Goal: Task Accomplishment & Management: Manage account settings

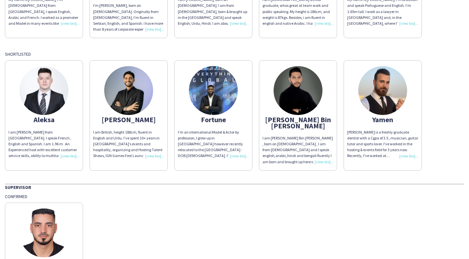
scroll to position [115, 0]
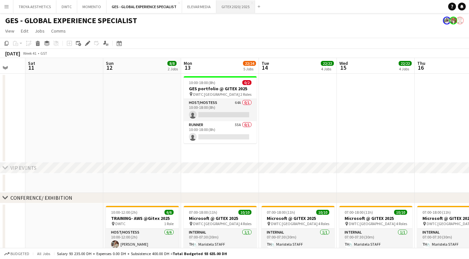
click at [234, 5] on button "GITEX 2020/ 2025 Close" at bounding box center [235, 6] width 39 height 13
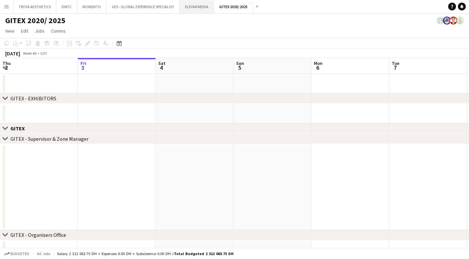
click at [200, 6] on button "ELEVAR MEDIA Close" at bounding box center [197, 6] width 34 height 13
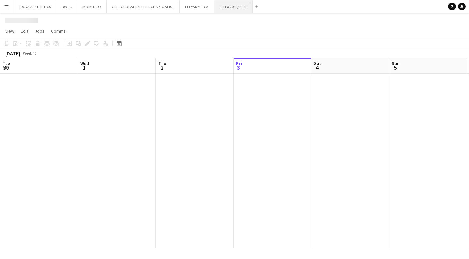
scroll to position [0, 156]
click at [232, 6] on button "GITEX 2020/ 2025 Close" at bounding box center [233, 6] width 39 height 13
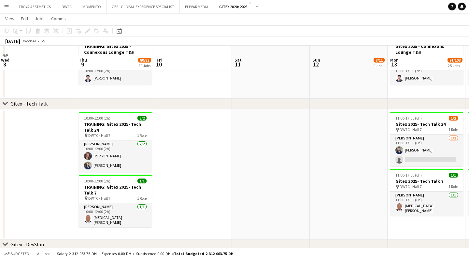
scroll to position [2174, 0]
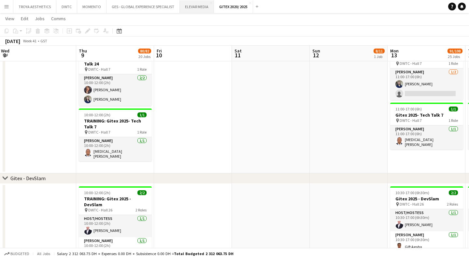
click at [196, 8] on button "ELEVAR MEDIA Close" at bounding box center [197, 6] width 34 height 13
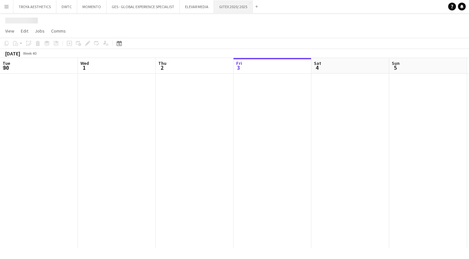
scroll to position [0, 156]
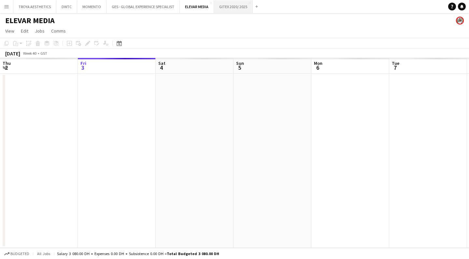
click at [228, 7] on button "GITEX 2020/ 2025 Close" at bounding box center [233, 6] width 39 height 13
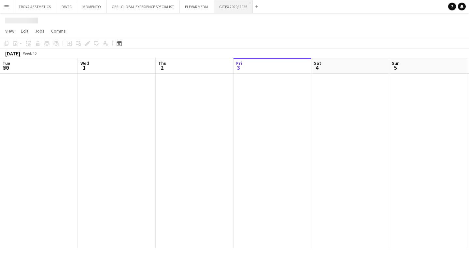
scroll to position [0, 156]
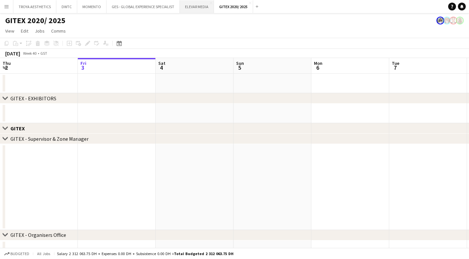
click at [197, 9] on button "ELEVAR MEDIA Close" at bounding box center [197, 6] width 34 height 13
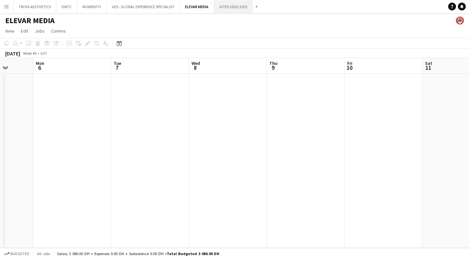
scroll to position [0, 279]
click at [224, 8] on button "GITEX 2020/ 2025 Close" at bounding box center [233, 6] width 39 height 13
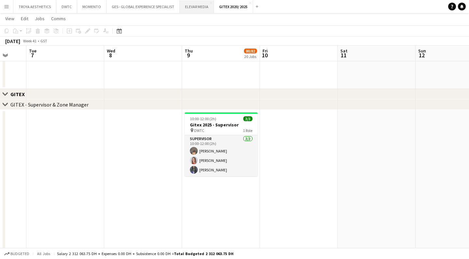
scroll to position [330, 0]
click at [198, 8] on button "ELEVAR MEDIA Close" at bounding box center [197, 6] width 34 height 13
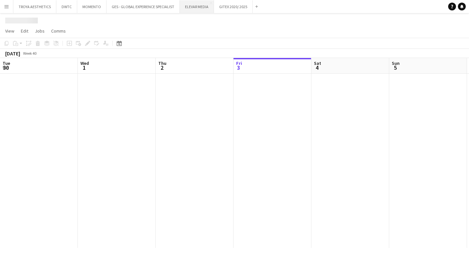
scroll to position [0, 156]
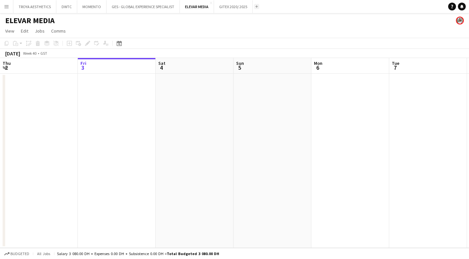
click at [255, 8] on button "Add" at bounding box center [256, 6] width 5 height 5
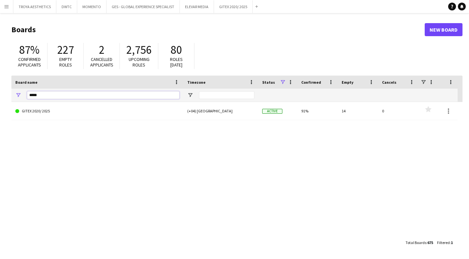
drag, startPoint x: 60, startPoint y: 94, endPoint x: 26, endPoint y: 94, distance: 33.6
click at [26, 94] on div "*****" at bounding box center [97, 95] width 172 height 13
type input "***"
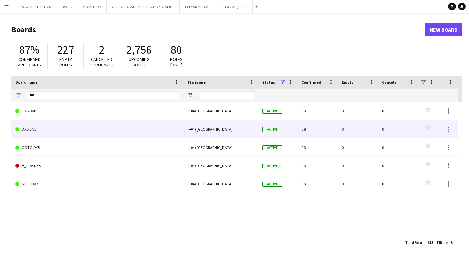
drag, startPoint x: 26, startPoint y: 94, endPoint x: 41, endPoint y: 132, distance: 40.4
click at [41, 132] on link "DXB LIVE" at bounding box center [97, 129] width 164 height 18
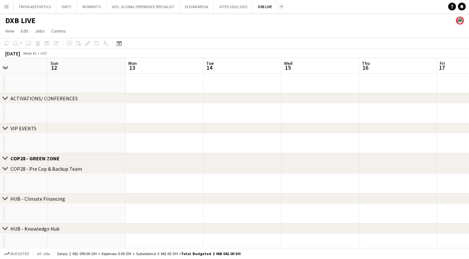
click at [283, 7] on button "Add" at bounding box center [281, 6] width 5 height 5
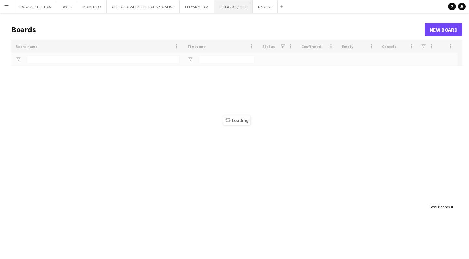
click at [230, 10] on button "GITEX 2020/ 2025 Close" at bounding box center [233, 6] width 39 height 13
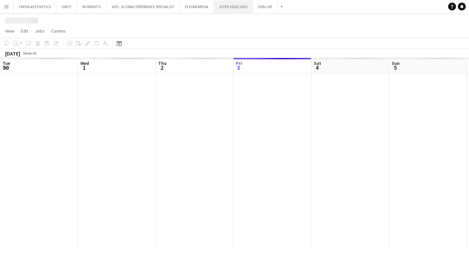
scroll to position [0, 156]
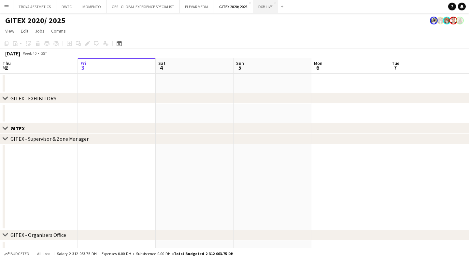
click at [264, 7] on button "DXB LIVE Close" at bounding box center [265, 6] width 25 height 13
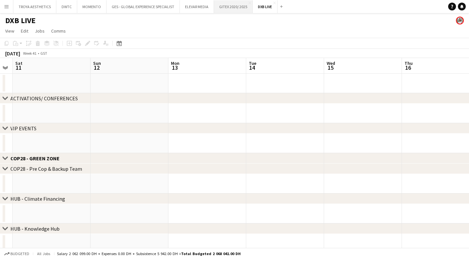
click at [227, 8] on button "GITEX 2020/ 2025 Close" at bounding box center [233, 6] width 39 height 13
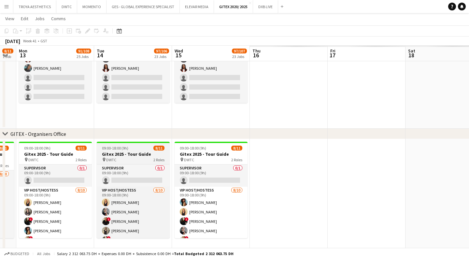
scroll to position [0, 218]
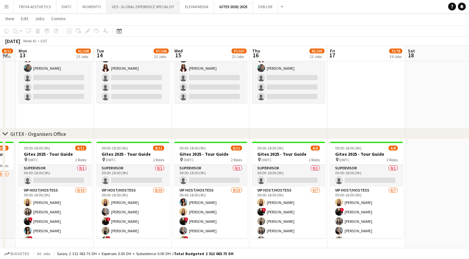
click at [145, 6] on button "GES - GLOBAL EXPERIENCE SPECIALIST Close" at bounding box center [143, 6] width 73 height 13
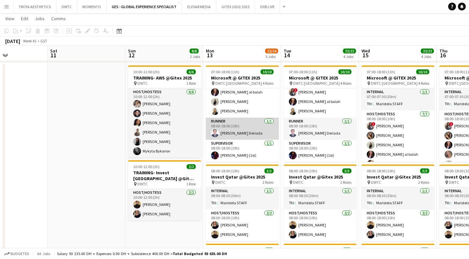
scroll to position [0, 184]
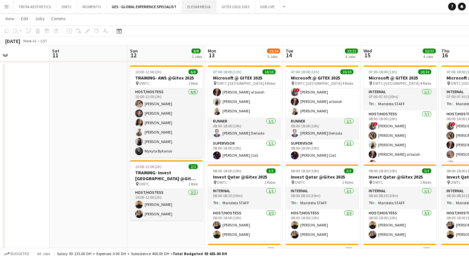
click at [195, 8] on button "ELEVAR MEDIA Close" at bounding box center [199, 6] width 34 height 13
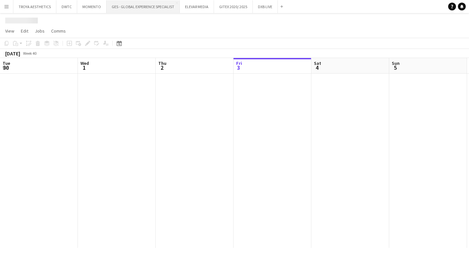
scroll to position [0, 156]
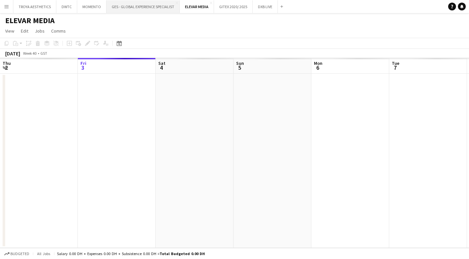
click at [145, 8] on button "GES - GLOBAL EXPERIENCE SPECIALIST Close" at bounding box center [143, 6] width 73 height 13
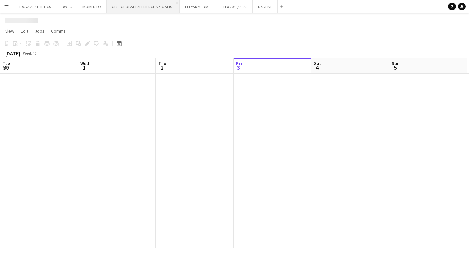
scroll to position [0, 156]
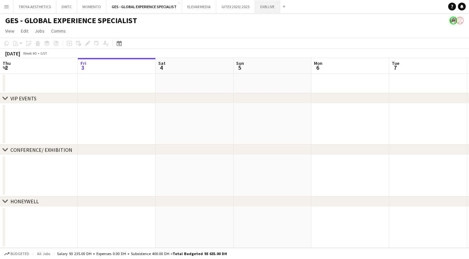
click at [268, 5] on button "DXB LIVE Close" at bounding box center [267, 6] width 25 height 13
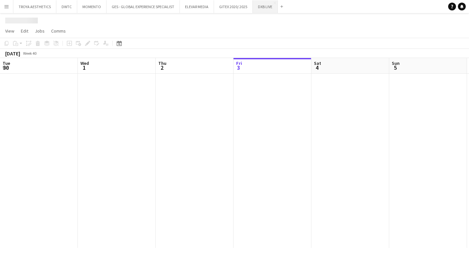
scroll to position [0, 156]
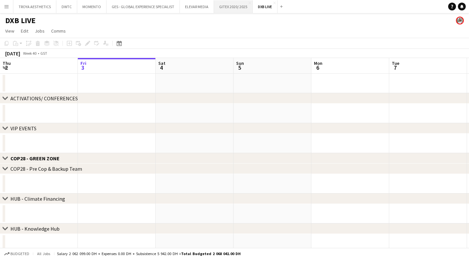
click at [235, 6] on button "GITEX 2020/ 2025 Close" at bounding box center [233, 6] width 39 height 13
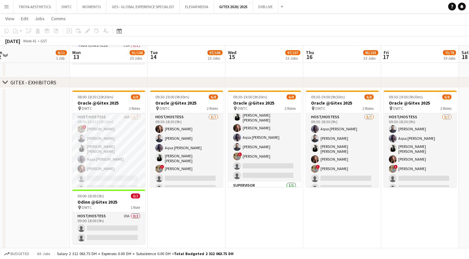
scroll to position [167, 0]
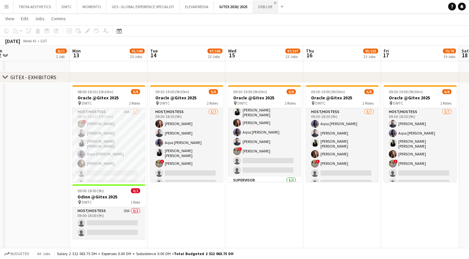
click at [275, 2] on app-icon "Close" at bounding box center [275, 3] width 3 height 3
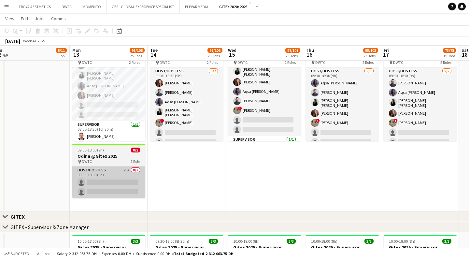
scroll to position [208, 0]
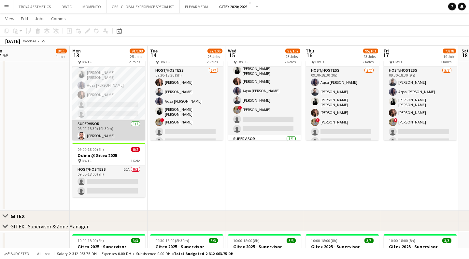
click at [113, 135] on app-card-role "Supervisor [DATE] 08:00-18:30 (10h30m) [PERSON_NAME]" at bounding box center [108, 131] width 73 height 22
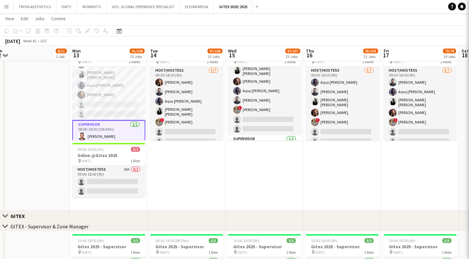
click at [113, 135] on app-card-role "Supervisor [DATE] 08:00-18:30 (10h30m) [PERSON_NAME]" at bounding box center [108, 131] width 73 height 23
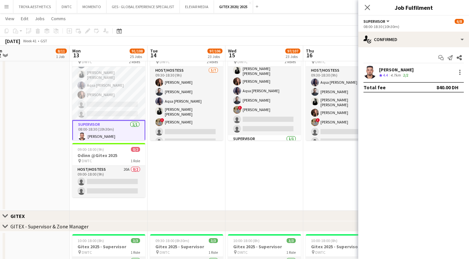
click at [389, 68] on div "[PERSON_NAME]" at bounding box center [396, 70] width 35 height 6
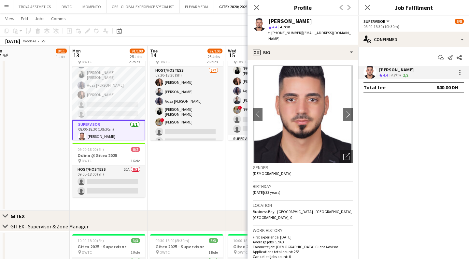
scroll to position [0, 0]
click at [255, 8] on icon "Close pop-in" at bounding box center [257, 7] width 6 height 6
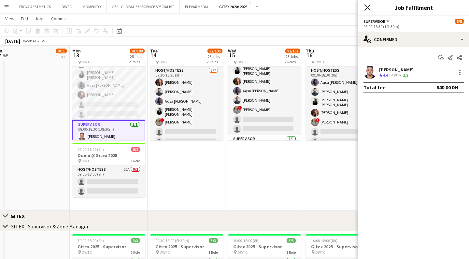
click at [369, 9] on icon at bounding box center [367, 7] width 6 height 6
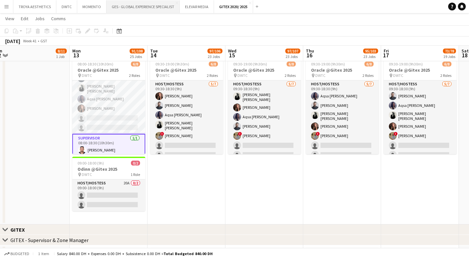
click at [146, 11] on button "GES - GLOBAL EXPERIENCE SPECIALIST Close" at bounding box center [143, 6] width 73 height 13
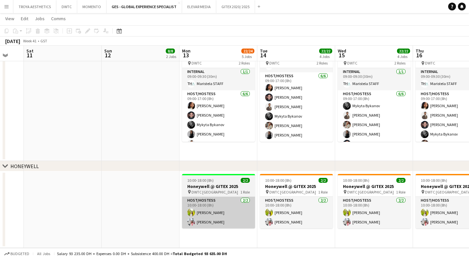
scroll to position [338, 0]
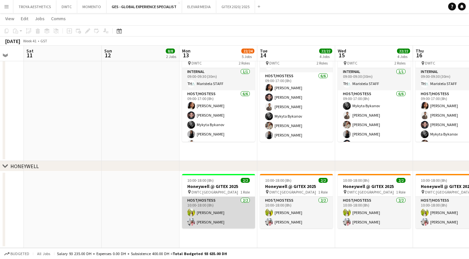
click at [210, 214] on app-card-role "Host/Hostess [DATE] 10:00-18:00 (8h) Naya Talas [PERSON_NAME]" at bounding box center [218, 213] width 73 height 32
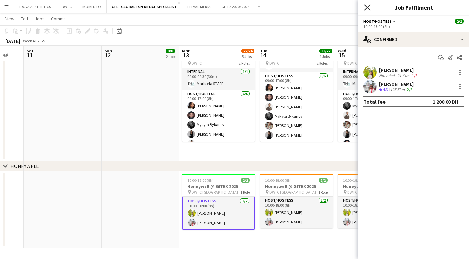
click at [369, 7] on icon at bounding box center [367, 7] width 6 height 6
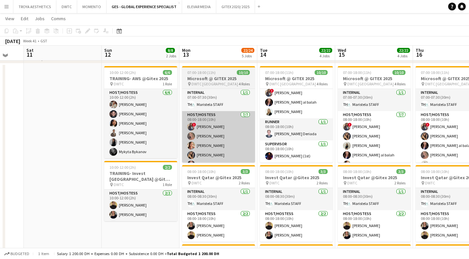
scroll to position [140, 0]
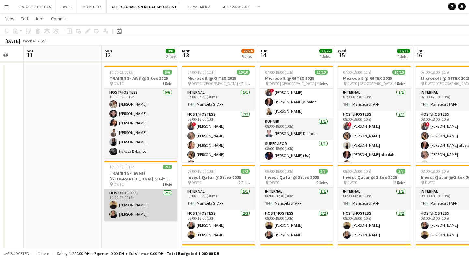
click at [135, 204] on app-card-role "Host/Hostess [DATE] 10:00-12:00 (2h) [PERSON_NAME] [PERSON_NAME]" at bounding box center [140, 205] width 73 height 32
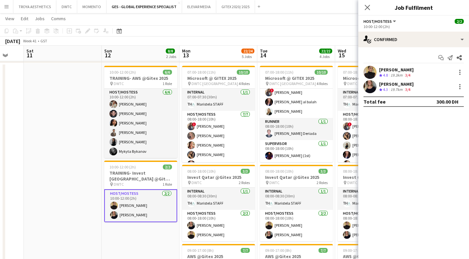
click at [394, 82] on div "[PERSON_NAME]" at bounding box center [396, 84] width 35 height 6
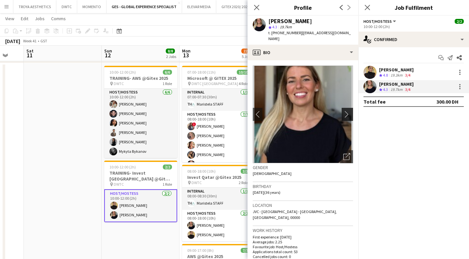
click at [346, 111] on app-icon "chevron-right" at bounding box center [349, 114] width 10 height 7
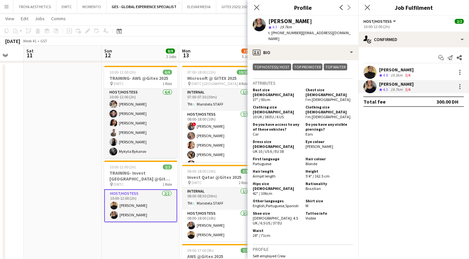
scroll to position [338, 0]
drag, startPoint x: 294, startPoint y: 192, endPoint x: 276, endPoint y: 194, distance: 18.0
click at [277, 215] on span "[DEMOGRAPHIC_DATA]: 4.5 UK / 6.5 US / 37 EU" at bounding box center [275, 220] width 45 height 10
click at [276, 211] on div "Shoe size [DEMOGRAPHIC_DATA]: 4.5 UK / 6.5 US / 37 EU" at bounding box center [278, 218] width 50 height 15
drag, startPoint x: 293, startPoint y: 192, endPoint x: 272, endPoint y: 193, distance: 21.2
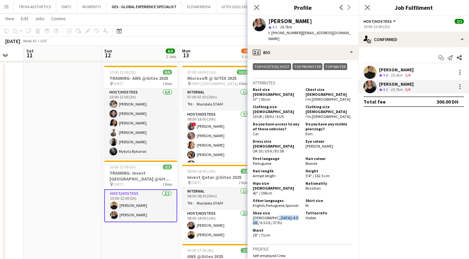
click at [272, 215] on span "[DEMOGRAPHIC_DATA]: 4.5 UK / 6.5 US / 37 EU" at bounding box center [275, 220] width 45 height 10
click at [268, 211] on div "Shoe size [DEMOGRAPHIC_DATA]: 4.5 UK / 6.5 US / 37 EU Tattoo info Visible" at bounding box center [303, 219] width 100 height 16
click at [259, 10] on icon at bounding box center [257, 7] width 6 height 6
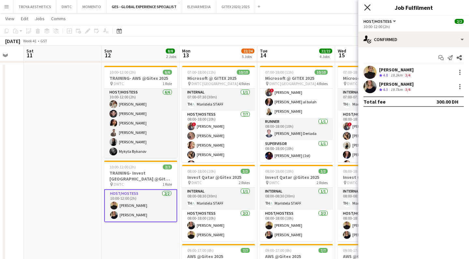
click at [366, 7] on icon at bounding box center [367, 7] width 6 height 6
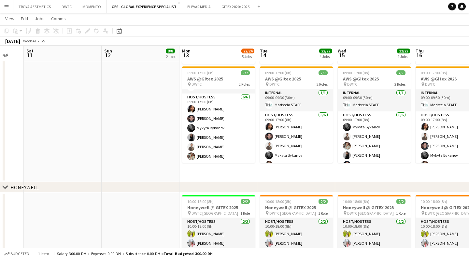
scroll to position [18, 0]
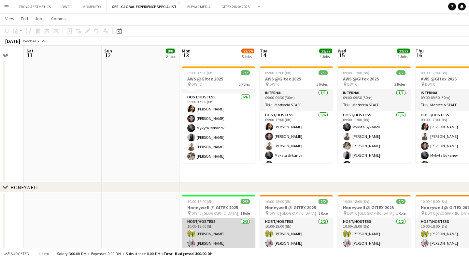
click at [207, 241] on app-card-role "Host/Hostess [DATE] 10:00-18:00 (8h) Naya Talas [PERSON_NAME]" at bounding box center [218, 234] width 73 height 32
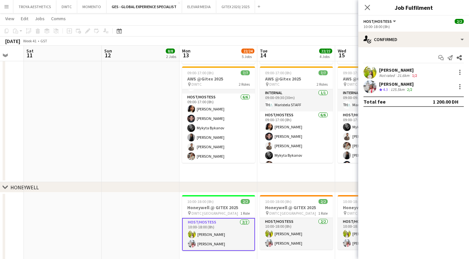
click at [401, 83] on div "[PERSON_NAME]" at bounding box center [396, 84] width 35 height 6
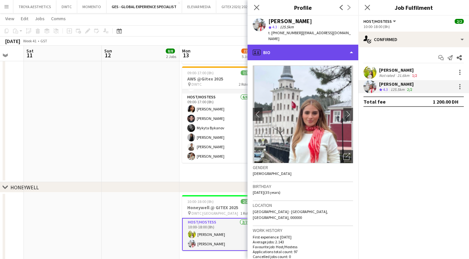
click at [348, 46] on div "profile Bio" at bounding box center [303, 53] width 111 height 16
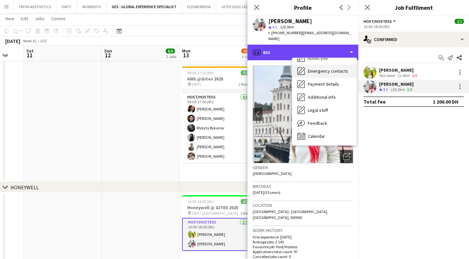
scroll to position [35, 0]
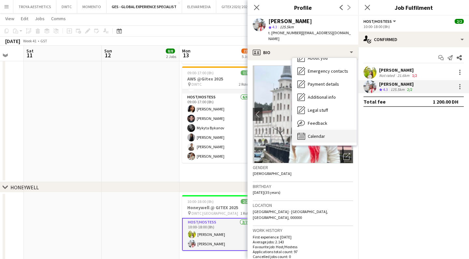
click at [320, 135] on div "Calendar Calendar" at bounding box center [324, 136] width 65 height 13
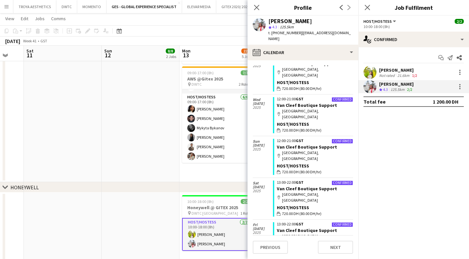
scroll to position [336, 0]
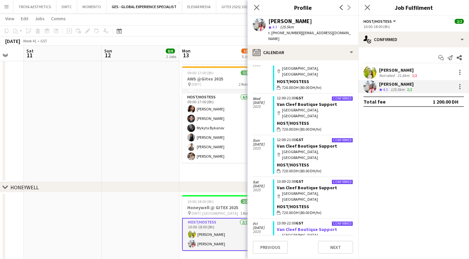
click at [293, 227] on link "Van Cleef Boutique Support" at bounding box center [307, 230] width 60 height 6
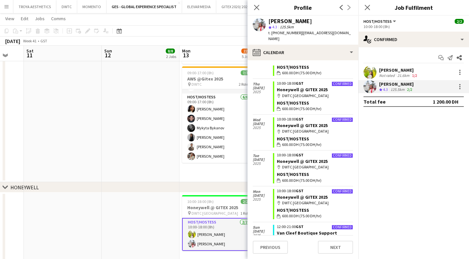
scroll to position [292, 0]
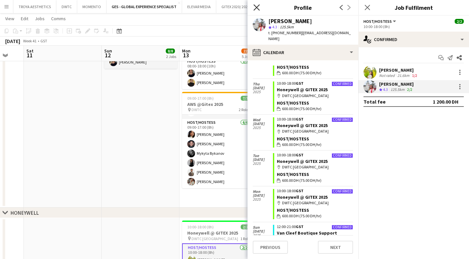
click at [259, 9] on icon "Close pop-in" at bounding box center [257, 7] width 6 height 6
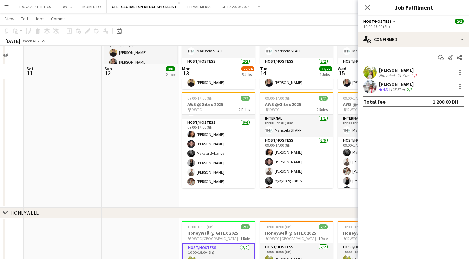
scroll to position [321, 0]
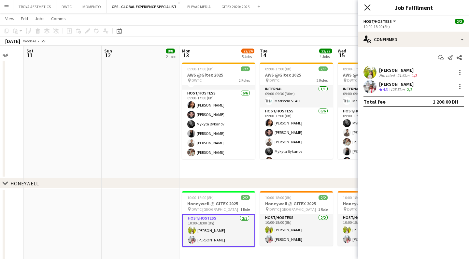
click at [367, 7] on icon at bounding box center [367, 7] width 6 height 6
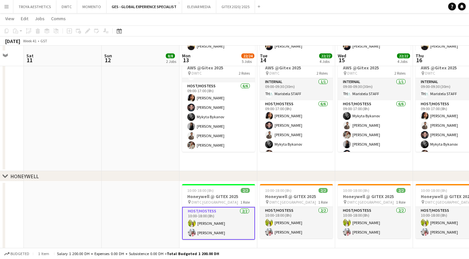
scroll to position [334, 0]
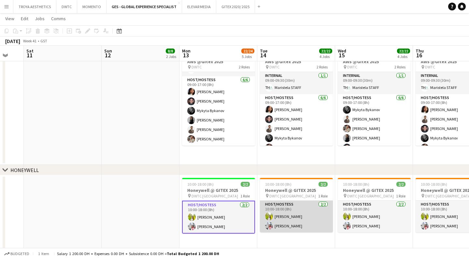
click at [298, 219] on app-card-role "Host/Hostess [DATE] 10:00-18:00 (8h) Naya Talas [PERSON_NAME]" at bounding box center [296, 217] width 73 height 32
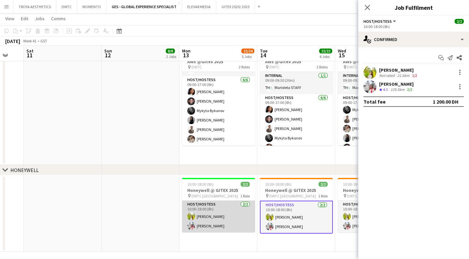
click at [229, 218] on app-card-role "Host/Hostess [DATE] 10:00-18:00 (8h) Naya Talas [PERSON_NAME]" at bounding box center [218, 217] width 73 height 32
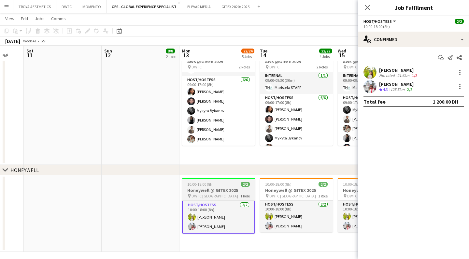
click at [213, 192] on h3 "Honeywell @ GITEX 2025" at bounding box center [218, 190] width 73 height 6
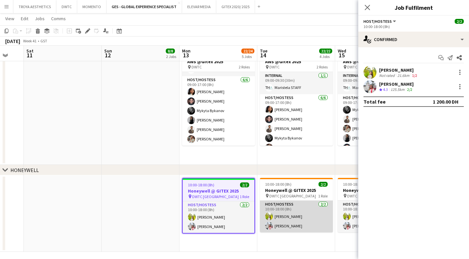
click at [276, 224] on app-card-role "Host/Hostess [DATE] 10:00-18:00 (8h) Naya Talas [PERSON_NAME]" at bounding box center [296, 217] width 73 height 32
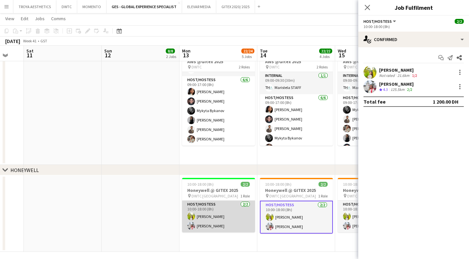
click at [217, 222] on app-card-role "Host/Hostess [DATE] 10:00-18:00 (8h) Naya Talas [PERSON_NAME]" at bounding box center [218, 217] width 73 height 32
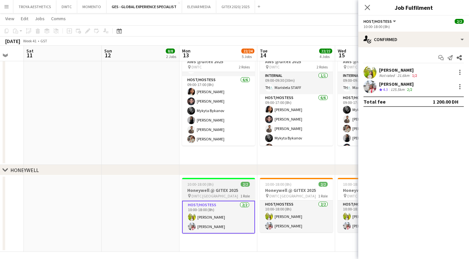
click at [214, 193] on h3 "Honeywell @ GITEX 2025" at bounding box center [218, 190] width 73 height 6
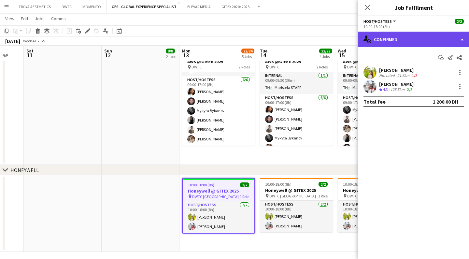
click at [407, 42] on div "single-neutral-actions-check-2 Confirmed" at bounding box center [414, 40] width 111 height 16
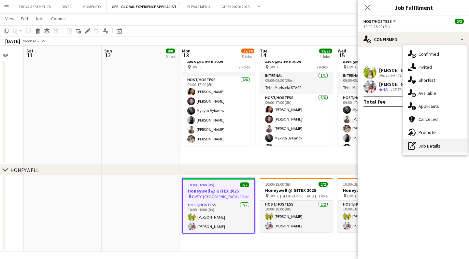
click at [435, 143] on div "pen-write Job Details" at bounding box center [435, 146] width 65 height 13
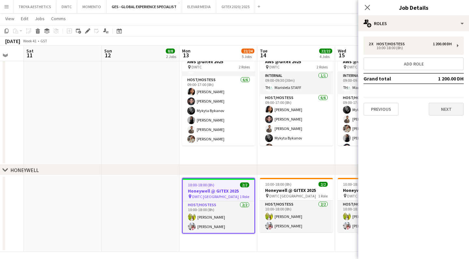
click at [444, 107] on button "Next" at bounding box center [446, 109] width 35 height 13
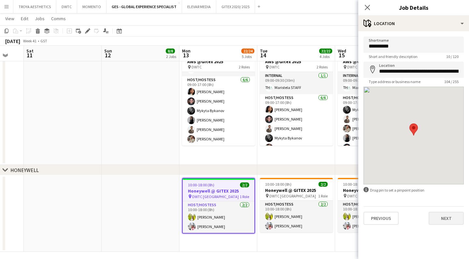
click at [453, 224] on button "Next" at bounding box center [446, 218] width 35 height 13
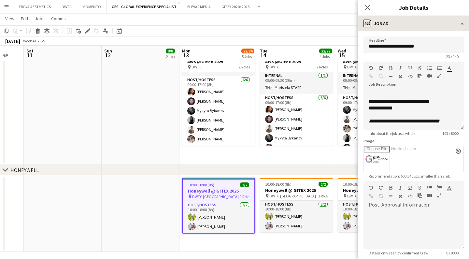
scroll to position [5, 0]
click at [371, 8] on app-icon "Close pop-in" at bounding box center [367, 7] width 9 height 9
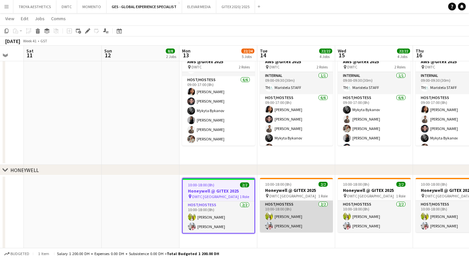
click at [293, 214] on app-card-role "Host/Hostess [DATE] 10:00-18:00 (8h) Naya Talas [PERSON_NAME]" at bounding box center [296, 217] width 73 height 32
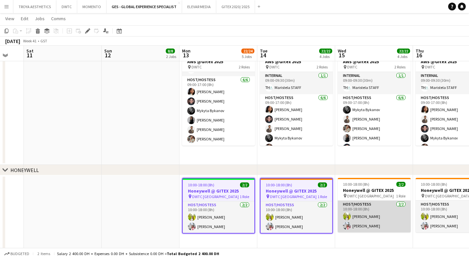
click at [356, 215] on app-card-role "Host/Hostess [DATE] 10:00-18:00 (8h) Naya Talas [PERSON_NAME]" at bounding box center [374, 217] width 73 height 32
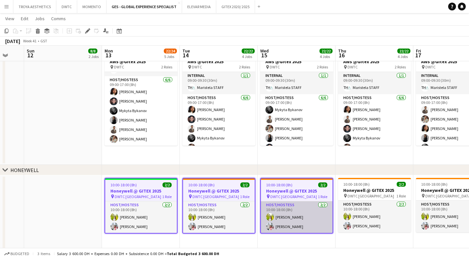
scroll to position [0, 288]
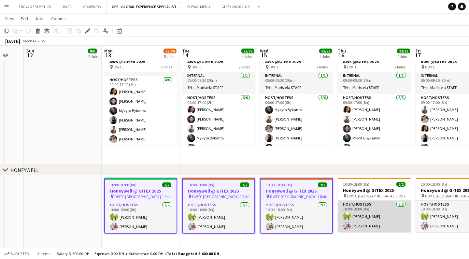
click at [370, 216] on app-card-role "Host/Hostess [DATE] 10:00-18:00 (8h) Naya Talas [PERSON_NAME]" at bounding box center [374, 217] width 73 height 32
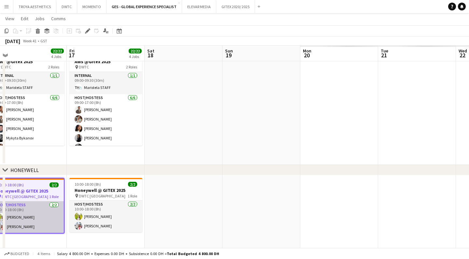
scroll to position [0, 182]
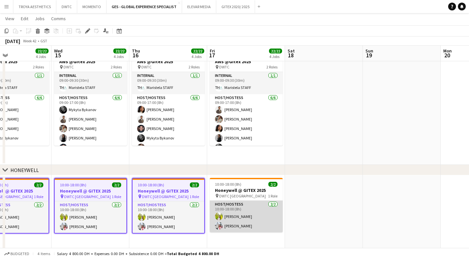
click at [244, 219] on app-card-role "Host/Hostess [DATE] 10:00-18:00 (8h) Naya Talas [PERSON_NAME]" at bounding box center [246, 217] width 73 height 32
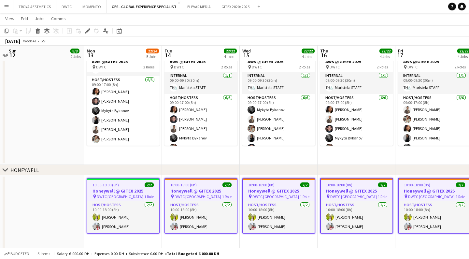
scroll to position [0, 149]
click at [88, 31] on icon at bounding box center [88, 31] width 4 height 4
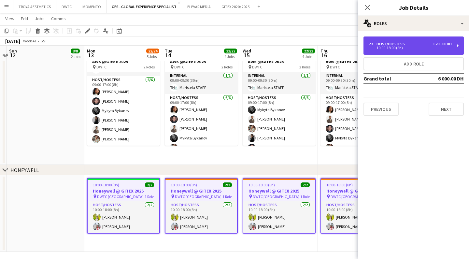
click at [437, 47] on div "10:00-18:00 (8h)" at bounding box center [410, 47] width 83 height 3
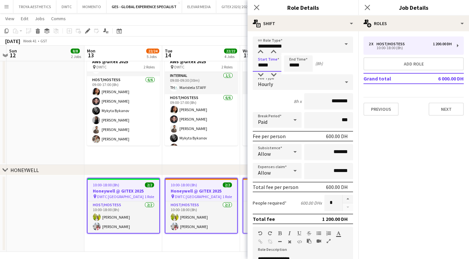
click at [263, 67] on input "*****" at bounding box center [267, 63] width 29 height 16
type input "*****"
click at [263, 75] on div at bounding box center [260, 75] width 13 height 7
click at [302, 66] on input "*****" at bounding box center [298, 63] width 29 height 16
type input "*****"
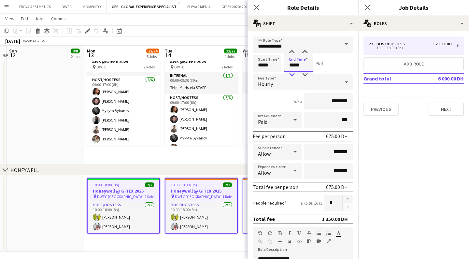
click at [292, 74] on div at bounding box center [292, 75] width 13 height 7
click at [335, 65] on div "Start Time ***** End Time ***** (8h)" at bounding box center [303, 63] width 100 height 16
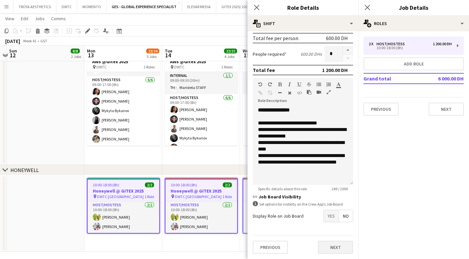
scroll to position [149, 0]
click at [334, 246] on button "Next" at bounding box center [335, 247] width 35 height 13
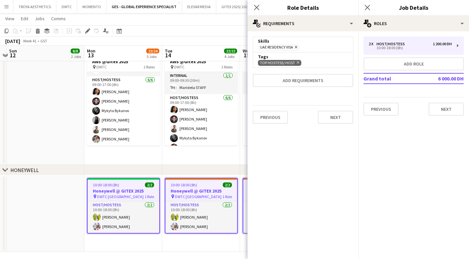
scroll to position [0, 0]
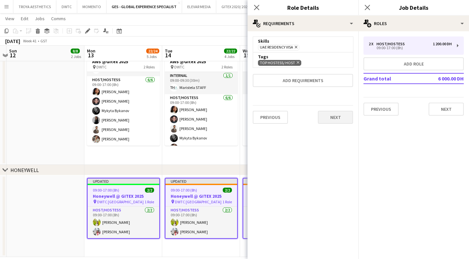
click at [336, 121] on button "Next" at bounding box center [335, 117] width 35 height 13
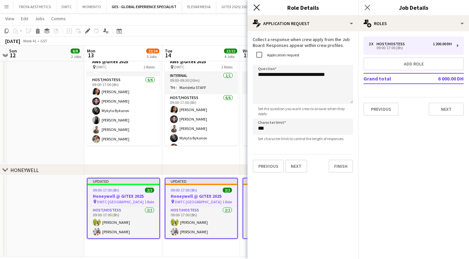
click at [258, 7] on icon at bounding box center [257, 7] width 6 height 6
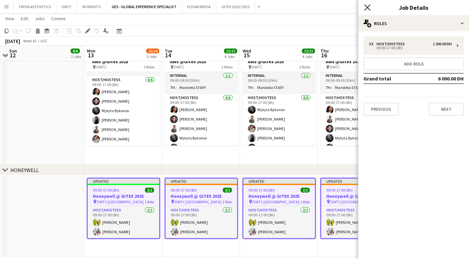
click at [369, 8] on icon "Close pop-in" at bounding box center [367, 7] width 6 height 6
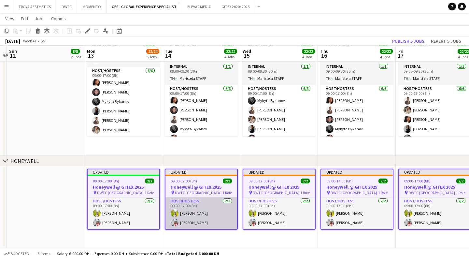
scroll to position [344, 0]
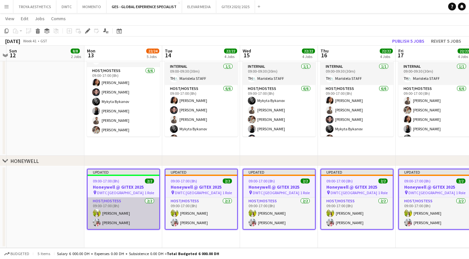
click at [129, 218] on app-card-role "Host/Hostess [DATE] 09:00-17:00 (8h) Naya Talas [PERSON_NAME]" at bounding box center [124, 214] width 72 height 32
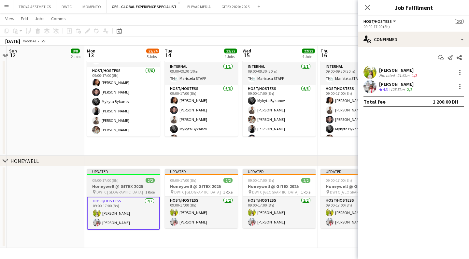
click at [121, 191] on div "pin DWTC Dubai 1 Role" at bounding box center [123, 191] width 73 height 5
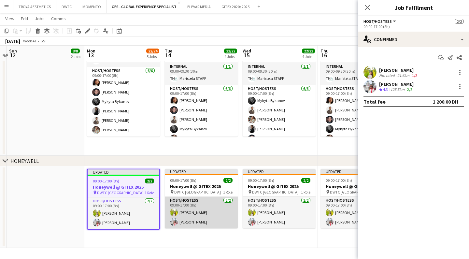
click at [196, 207] on app-card-role "Host/Hostess [DATE] 09:00-17:00 (8h) Naya Talas [PERSON_NAME]" at bounding box center [201, 213] width 73 height 32
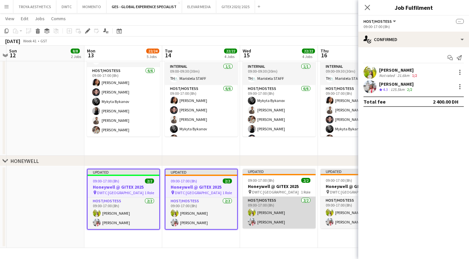
click at [269, 215] on app-card-role "Host/Hostess [DATE] 09:00-17:00 (8h) Naya Talas [PERSON_NAME]" at bounding box center [279, 213] width 73 height 32
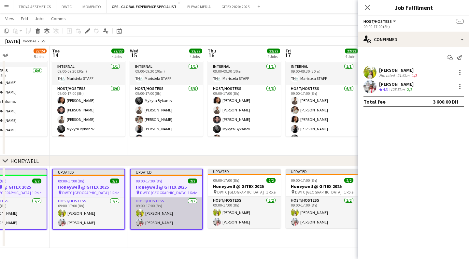
scroll to position [0, 265]
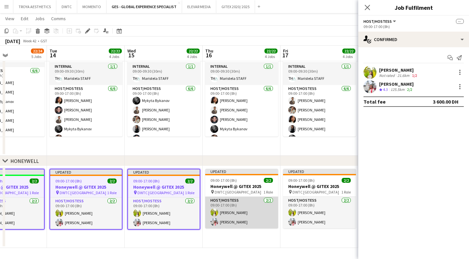
click at [259, 217] on app-card-role "Host/Hostess [DATE] 09:00-17:00 (8h) Naya Talas [PERSON_NAME]" at bounding box center [241, 213] width 73 height 32
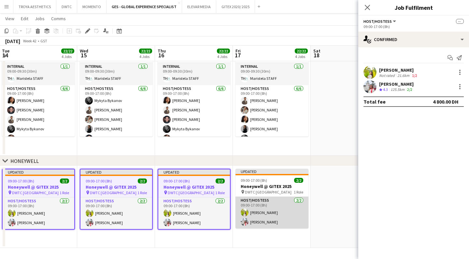
scroll to position [0, 312]
click at [276, 216] on app-card-role "Host/Hostess [DATE] 09:00-17:00 (8h) Naya Talas [PERSON_NAME]" at bounding box center [272, 213] width 73 height 32
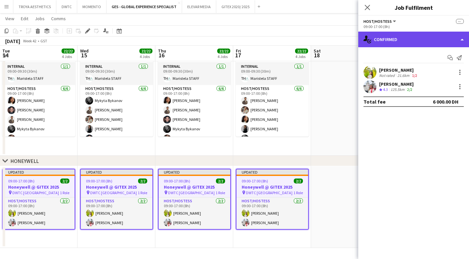
click at [396, 39] on div "single-neutral-actions-check-2 Confirmed" at bounding box center [414, 40] width 111 height 16
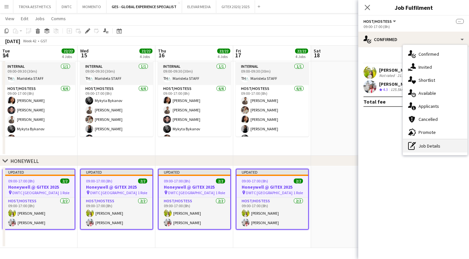
click at [428, 142] on div "pen-write Job Details" at bounding box center [435, 146] width 65 height 13
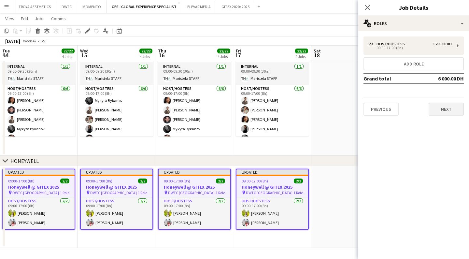
click at [437, 109] on button "Next" at bounding box center [446, 109] width 35 height 13
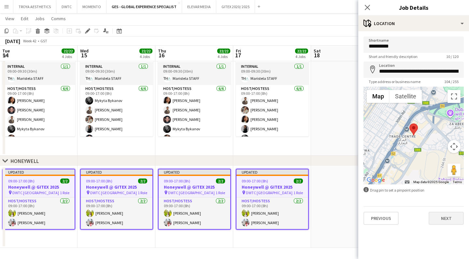
click at [450, 217] on button "Next" at bounding box center [446, 218] width 35 height 13
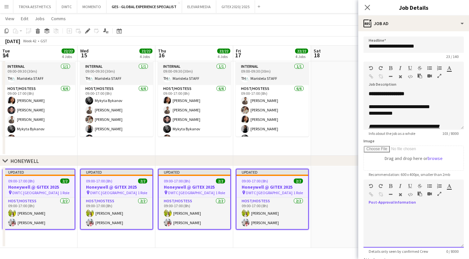
click at [393, 207] on div at bounding box center [414, 226] width 100 height 44
paste div
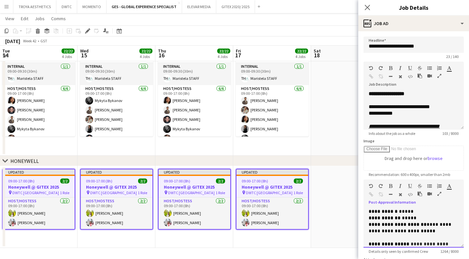
scroll to position [316, 0]
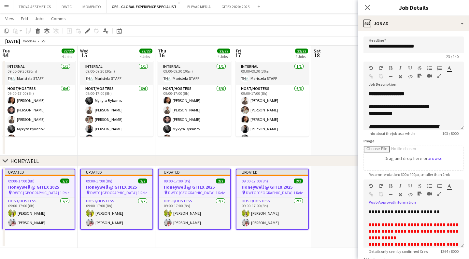
click at [439, 194] on icon "button" at bounding box center [440, 194] width 4 height 5
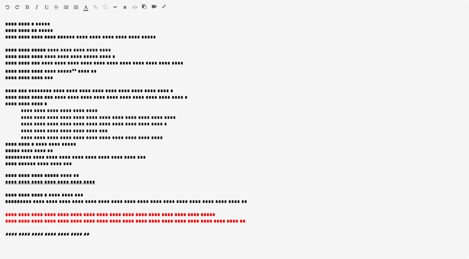
scroll to position [303, 0]
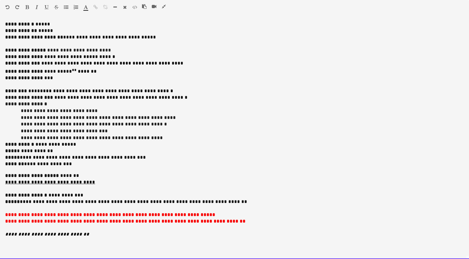
click at [88, 39] on span "**********" at bounding box center [109, 37] width 93 height 5
drag, startPoint x: 111, startPoint y: 51, endPoint x: 113, endPoint y: 55, distance: 4.7
click at [111, 51] on p "**********" at bounding box center [234, 50] width 459 height 7
click at [115, 57] on p "**********" at bounding box center [234, 57] width 459 height 7
click at [111, 70] on p "**********" at bounding box center [234, 71] width 459 height 8
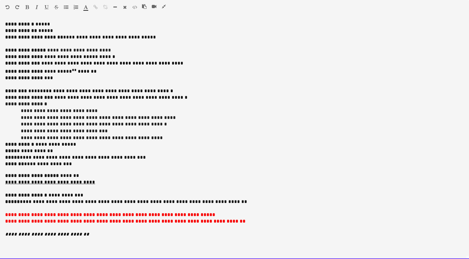
click at [175, 64] on p "**********" at bounding box center [234, 63] width 459 height 7
click at [3, 71] on div "**********" at bounding box center [234, 140] width 469 height 238
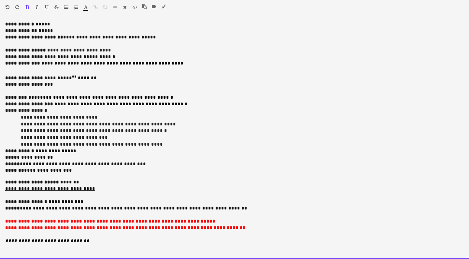
click at [107, 79] on p "**********" at bounding box center [234, 77] width 459 height 8
click at [77, 86] on p "**********" at bounding box center [234, 85] width 459 height 7
click at [76, 96] on span "**********" at bounding box center [106, 97] width 133 height 5
click at [65, 85] on p "**********" at bounding box center [234, 85] width 459 height 7
click at [54, 96] on span "**********" at bounding box center [106, 97] width 133 height 5
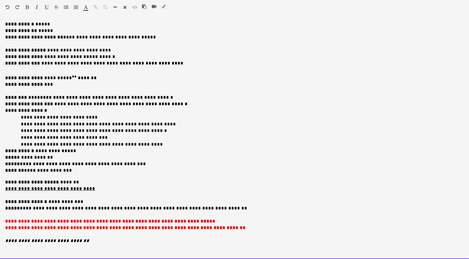
click at [97, 97] on span "**********" at bounding box center [106, 97] width 133 height 5
click at [168, 99] on p "**********" at bounding box center [234, 98] width 459 height 7
click at [62, 84] on p "**********" at bounding box center [234, 85] width 459 height 7
click at [76, 93] on p at bounding box center [234, 91] width 459 height 7
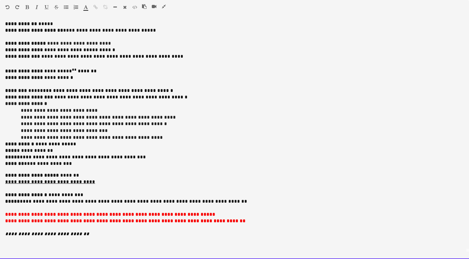
scroll to position [7, 0]
drag, startPoint x: 89, startPoint y: 142, endPoint x: 82, endPoint y: 142, distance: 6.5
click at [82, 142] on p "**********" at bounding box center [234, 144] width 459 height 7
click at [77, 146] on p "**********" at bounding box center [234, 144] width 459 height 7
drag, startPoint x: 108, startPoint y: 180, endPoint x: 7, endPoint y: 179, distance: 101.1
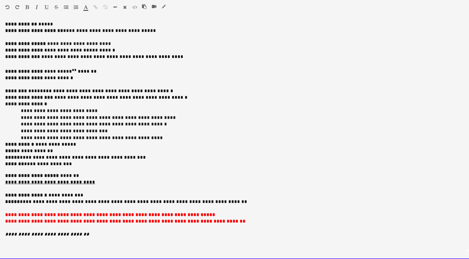
click at [7, 179] on p "**********" at bounding box center [234, 182] width 459 height 7
click at [90, 188] on p at bounding box center [234, 189] width 459 height 7
click at [142, 202] on span "**********" at bounding box center [134, 202] width 228 height 5
click at [128, 207] on p at bounding box center [234, 208] width 459 height 7
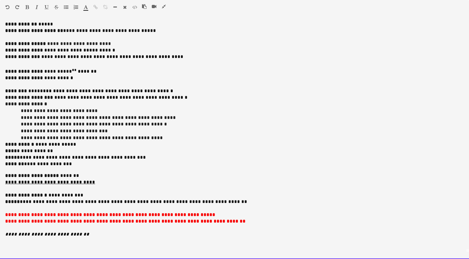
click at [166, 8] on div at bounding box center [156, 8] width 29 height 8
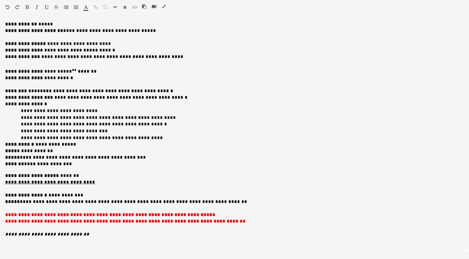
click at [165, 6] on icon "button" at bounding box center [164, 6] width 4 height 5
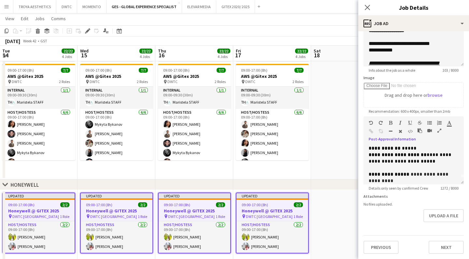
scroll to position [63, 0]
click at [438, 246] on button "Next" at bounding box center [446, 247] width 35 height 13
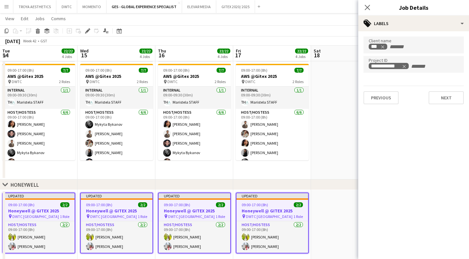
scroll to position [0, 0]
click at [369, 7] on icon at bounding box center [367, 7] width 6 height 6
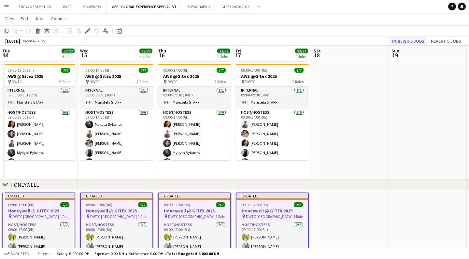
click at [407, 40] on button "Publish 5 jobs" at bounding box center [408, 41] width 37 height 8
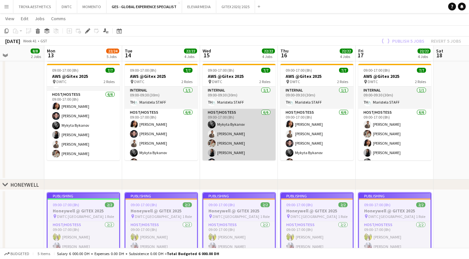
scroll to position [0, 170]
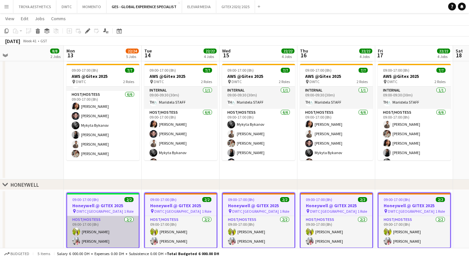
click at [119, 229] on app-card-role "Host/Hostess [DATE] 09:00-17:00 (8h) Naya Talas [PERSON_NAME]" at bounding box center [103, 232] width 72 height 32
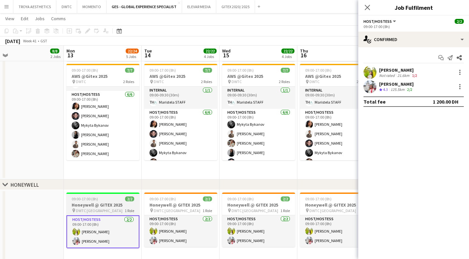
click at [112, 206] on h3 "Honeywell @ GITEX 2025" at bounding box center [103, 205] width 73 height 6
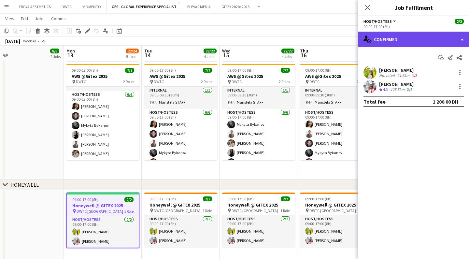
click at [437, 39] on div "single-neutral-actions-check-2 Confirmed" at bounding box center [414, 40] width 111 height 16
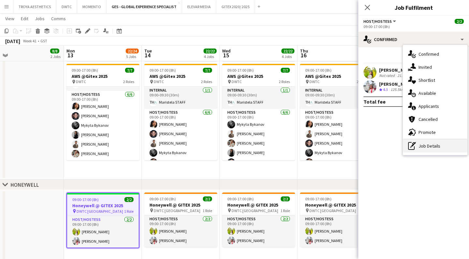
click at [438, 144] on div "pen-write Job Details" at bounding box center [435, 146] width 65 height 13
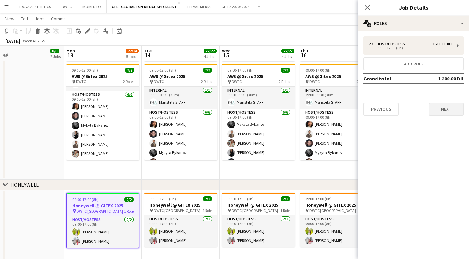
click at [437, 111] on button "Next" at bounding box center [446, 109] width 35 height 13
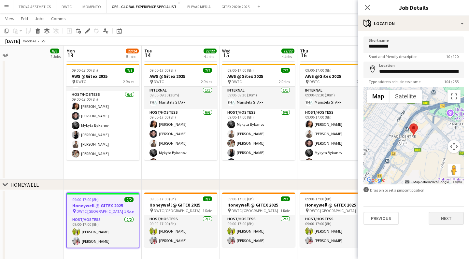
click at [450, 218] on button "Next" at bounding box center [446, 218] width 35 height 13
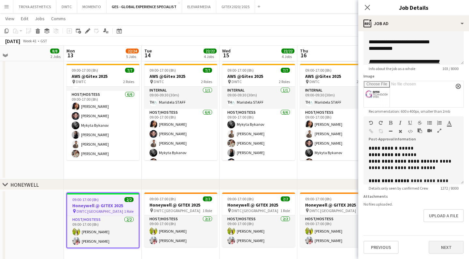
scroll to position [65, 0]
click at [440, 250] on button "Next" at bounding box center [446, 247] width 35 height 13
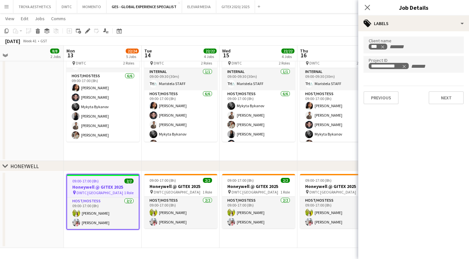
scroll to position [338, 0]
click at [441, 98] on button "Next" at bounding box center [446, 97] width 35 height 13
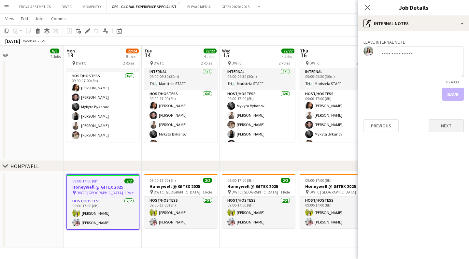
click at [449, 124] on button "Next" at bounding box center [446, 125] width 35 height 13
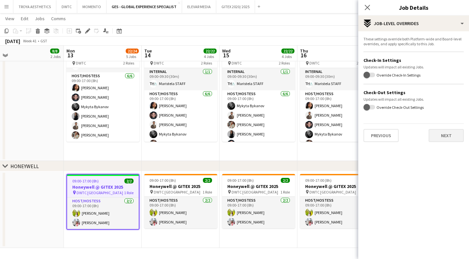
click at [449, 134] on button "Next" at bounding box center [446, 135] width 35 height 13
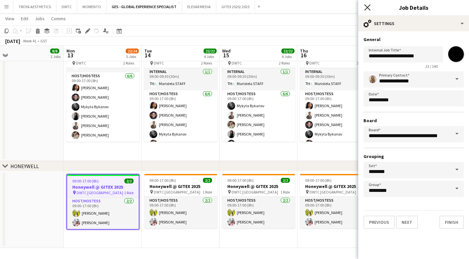
click at [370, 7] on icon "Close pop-in" at bounding box center [367, 7] width 6 height 6
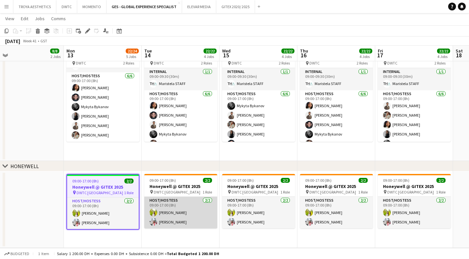
click at [190, 204] on app-card-role "Host/Hostess [DATE] 09:00-17:00 (8h) Naya Talas [PERSON_NAME]" at bounding box center [180, 213] width 73 height 32
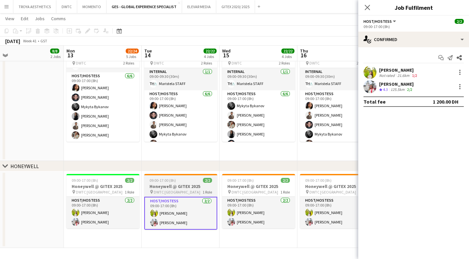
click at [186, 190] on div "pin DWTC Dubai 1 Role" at bounding box center [180, 191] width 73 height 5
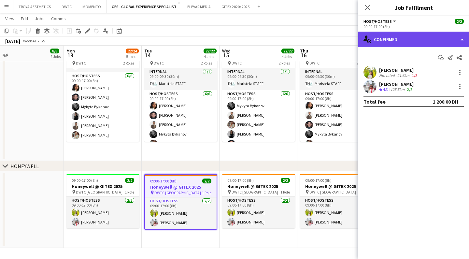
click at [422, 38] on div "single-neutral-actions-check-2 Confirmed" at bounding box center [414, 40] width 111 height 16
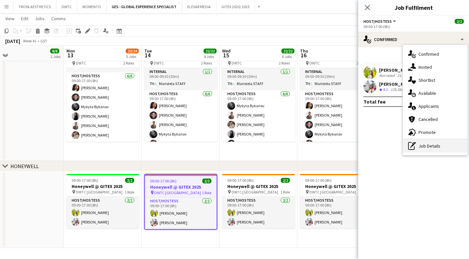
click at [450, 146] on div "pen-write Job Details" at bounding box center [435, 146] width 65 height 13
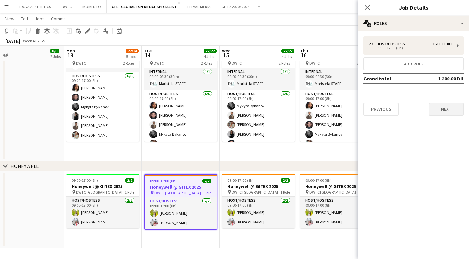
click at [451, 114] on button "Next" at bounding box center [446, 109] width 35 height 13
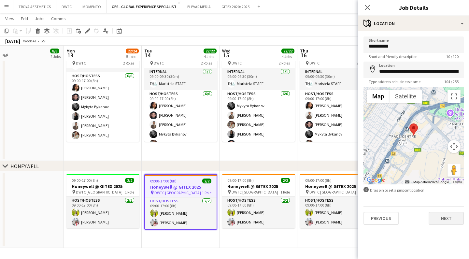
click at [455, 216] on button "Next" at bounding box center [446, 218] width 35 height 13
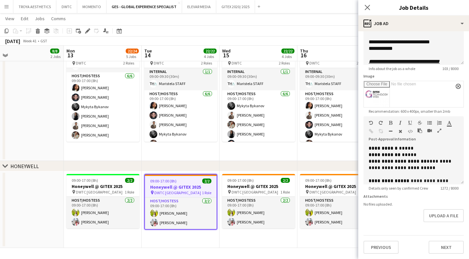
scroll to position [65, 0]
click at [442, 247] on button "Next" at bounding box center [446, 247] width 35 height 13
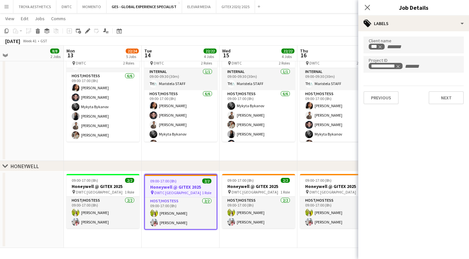
scroll to position [0, 0]
click at [449, 98] on button "Next" at bounding box center [446, 97] width 35 height 13
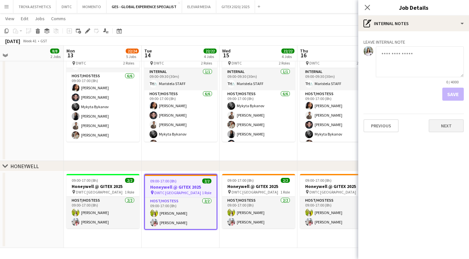
click at [452, 127] on button "Next" at bounding box center [446, 125] width 35 height 13
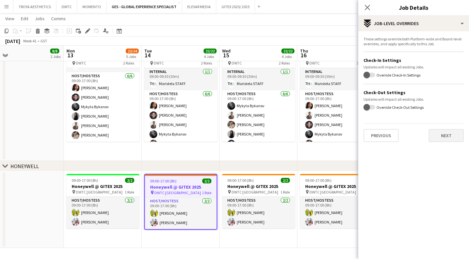
click at [452, 141] on button "Next" at bounding box center [446, 135] width 35 height 13
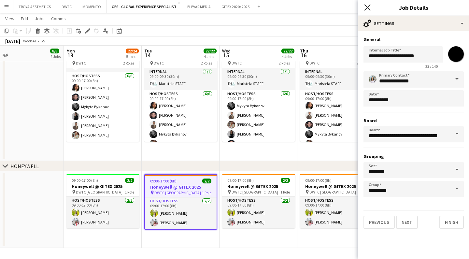
click at [369, 9] on icon "Close pop-in" at bounding box center [367, 7] width 6 height 6
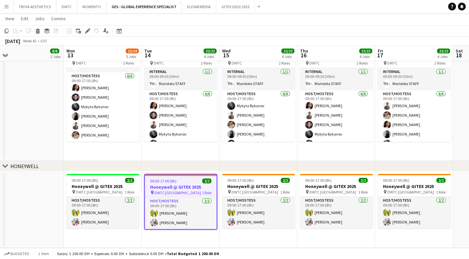
click at [57, 204] on app-date-cell at bounding box center [25, 209] width 78 height 77
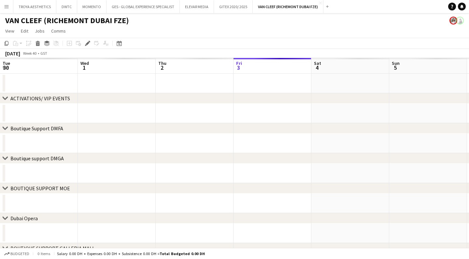
scroll to position [0, 224]
